Goal: Find specific page/section: Find specific page/section

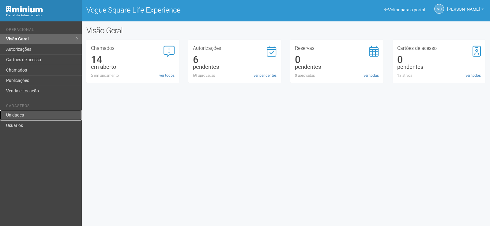
click at [32, 119] on link "Unidades" at bounding box center [41, 115] width 82 height 10
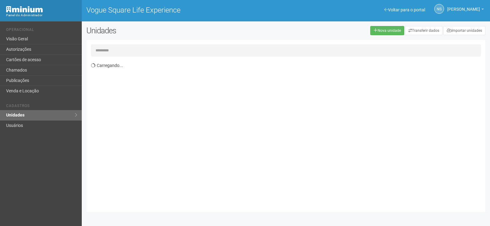
click at [118, 56] on input "text" at bounding box center [286, 50] width 390 height 12
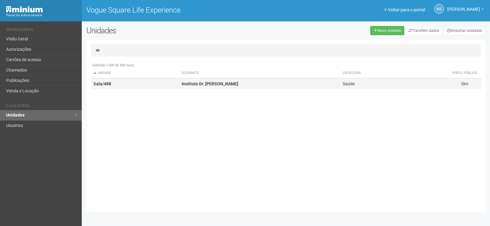
click at [135, 85] on td "Sala/488" at bounding box center [135, 83] width 88 height 11
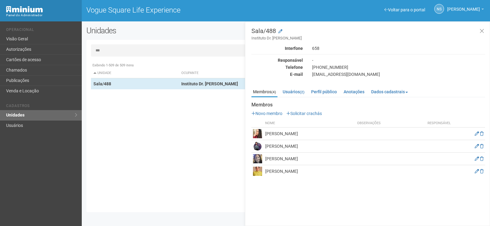
click at [257, 172] on img at bounding box center [257, 171] width 9 height 9
click at [296, 94] on link "Usuários (2)" at bounding box center [293, 91] width 25 height 9
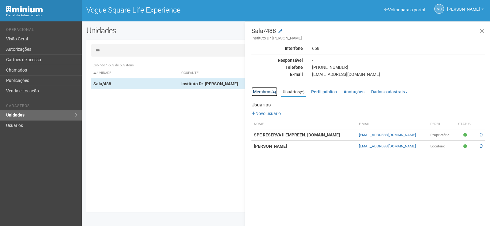
click at [273, 92] on small "(4)" at bounding box center [274, 92] width 5 height 4
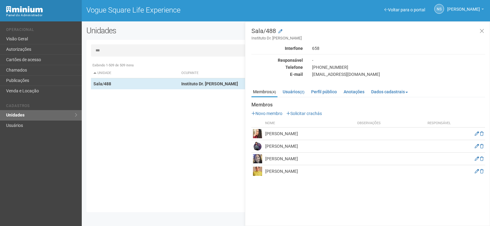
click at [128, 48] on input "***" at bounding box center [286, 50] width 390 height 12
drag, startPoint x: 128, startPoint y: 48, endPoint x: 72, endPoint y: 49, distance: 56.1
click at [72, 49] on div "Voltar para o portal Operacional Visão Geral Autorizações Cartões de acesso Cha…" at bounding box center [245, 123] width 490 height 205
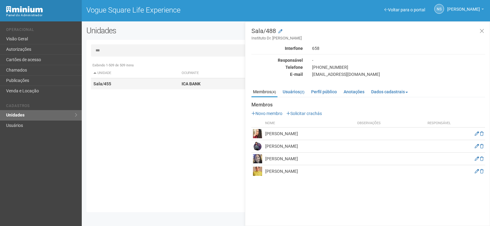
click at [192, 82] on strong "ICA BANK" at bounding box center [191, 84] width 19 height 5
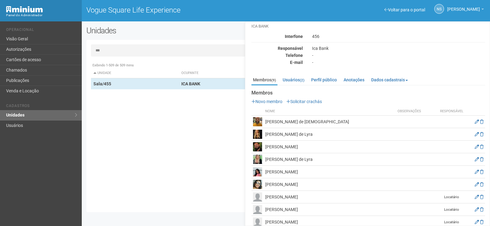
scroll to position [21, 0]
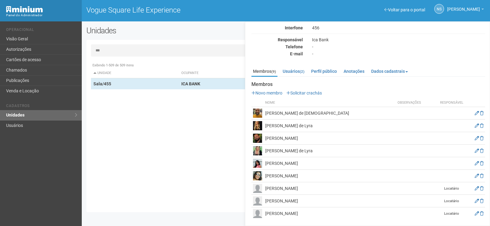
click at [129, 49] on input "***" at bounding box center [286, 50] width 390 height 12
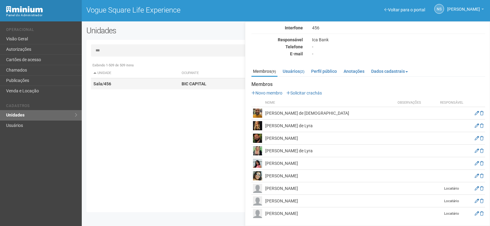
click at [156, 82] on td "Sala/456" at bounding box center [135, 83] width 88 height 11
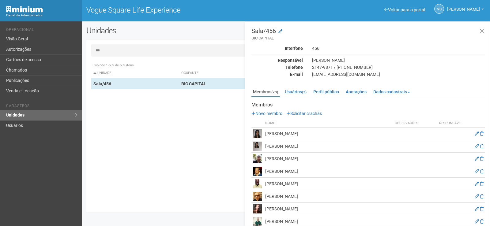
click at [166, 48] on input "***" at bounding box center [286, 50] width 390 height 12
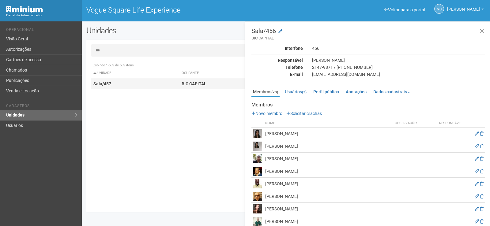
click at [201, 82] on strong "BIC CAPITAL" at bounding box center [194, 84] width 25 height 5
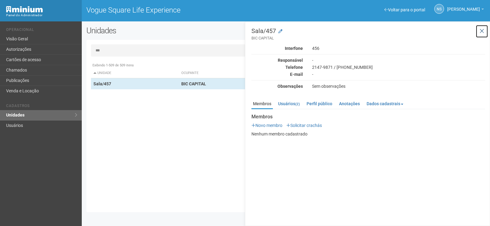
click at [485, 31] on button at bounding box center [482, 31] width 13 height 13
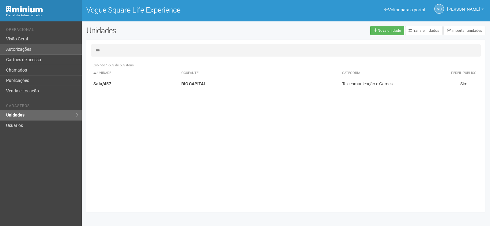
drag, startPoint x: 192, startPoint y: 51, endPoint x: 29, endPoint y: 51, distance: 162.7
click at [29, 51] on div "Voltar para o portal Operacional Visão Geral Autorizações Cartões de acesso Cha…" at bounding box center [245, 123] width 490 height 205
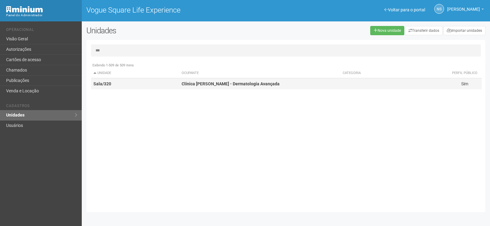
type input "***"
click at [142, 82] on td "Sala/320" at bounding box center [135, 83] width 88 height 11
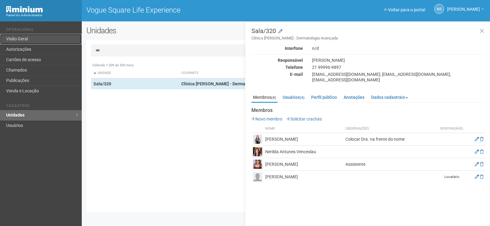
click at [57, 38] on link "Visão Geral" at bounding box center [41, 39] width 82 height 10
